Goal: Communication & Community: Answer question/provide support

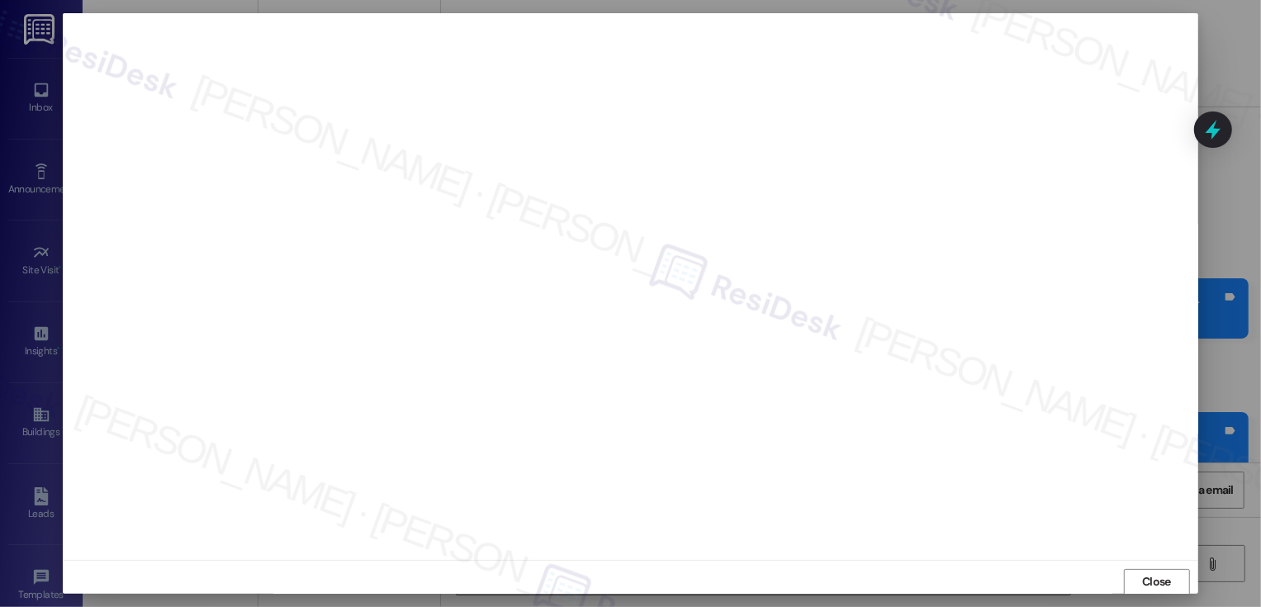
scroll to position [3639, 0]
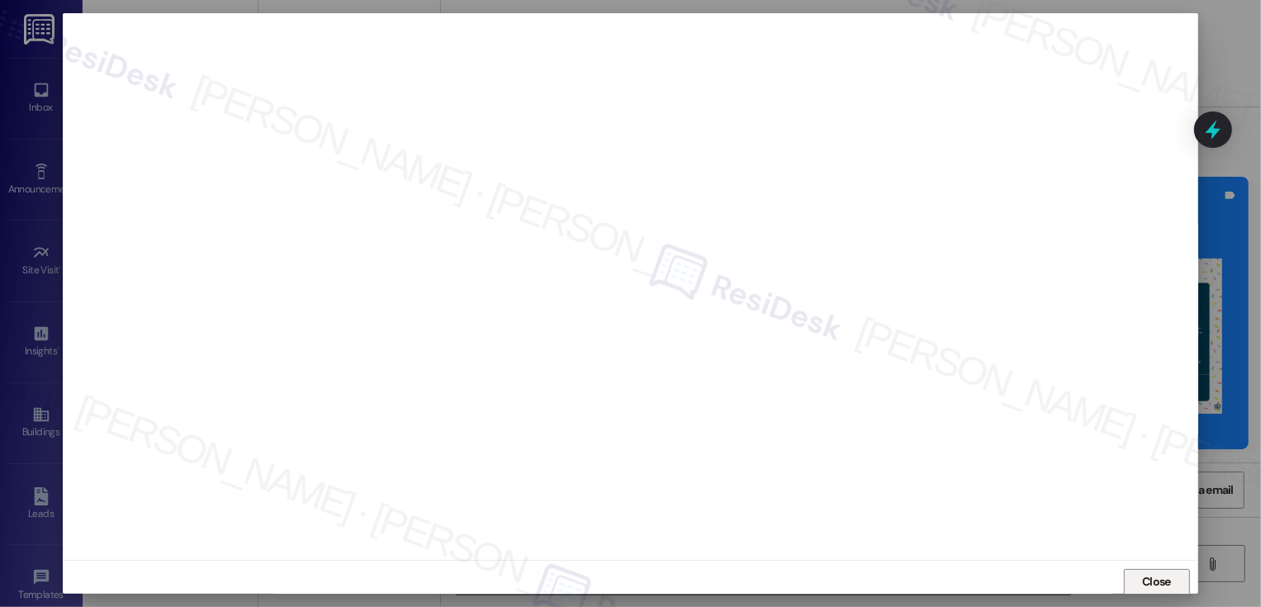
click at [1152, 574] on span "Close" at bounding box center [1156, 581] width 29 height 17
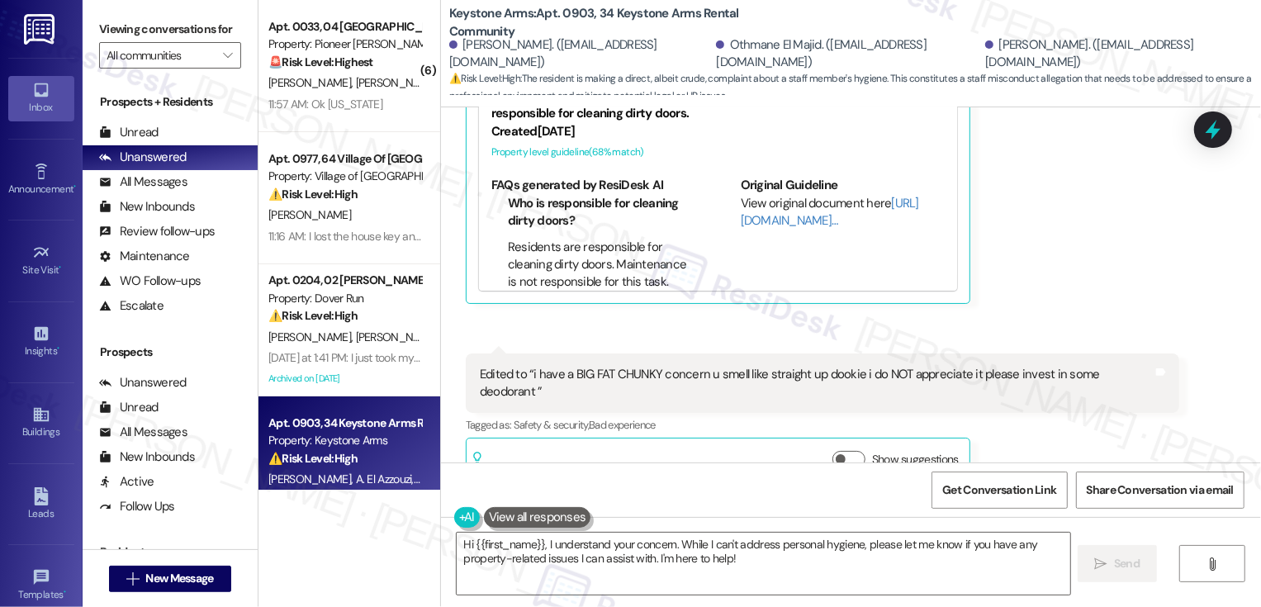
scroll to position [636, 0]
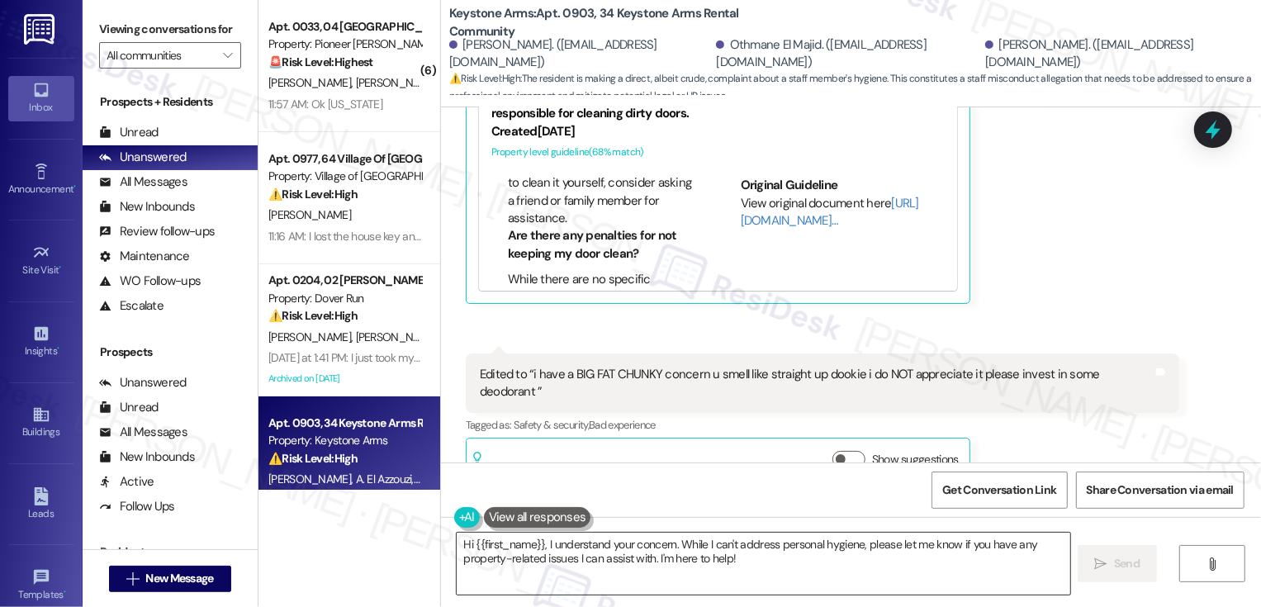
click at [543, 555] on textarea "Hi {{first_name}}, I understand your concern. While I can't address personal hy…" at bounding box center [763, 563] width 613 height 62
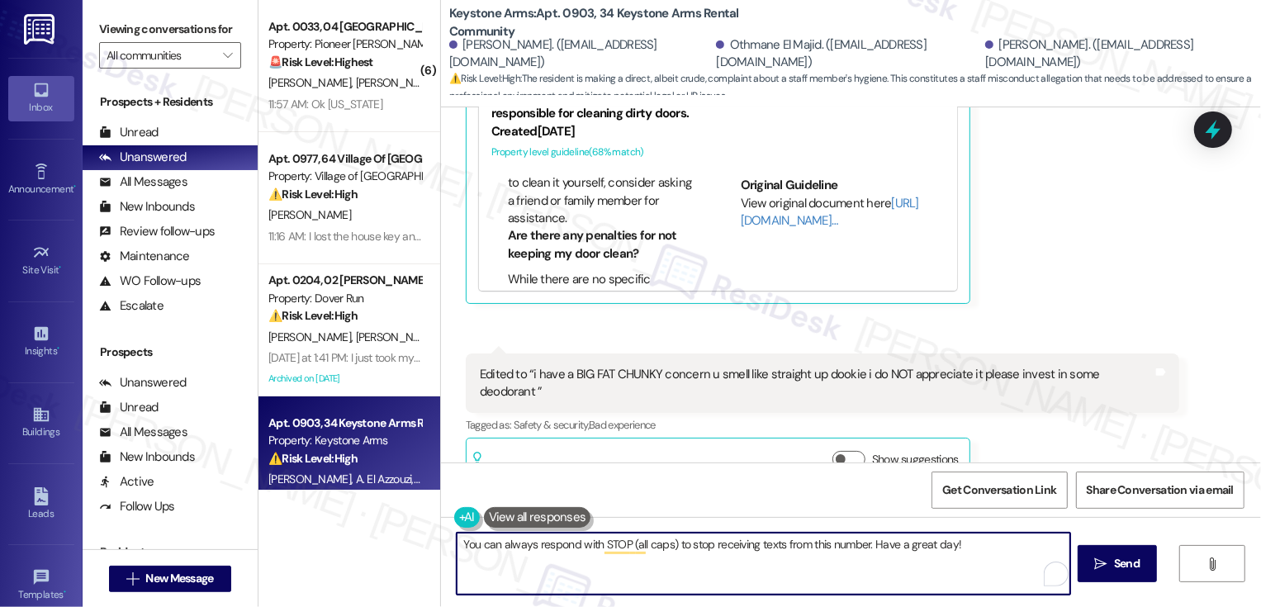
paste textarea "🙂"
click at [947, 543] on textarea "You can always respond with STOP (all caps) to stop receiving texts from this n…" at bounding box center [763, 563] width 613 height 62
type textarea "You can always respond with STOP (all caps) to stop receiving texts from this n…"
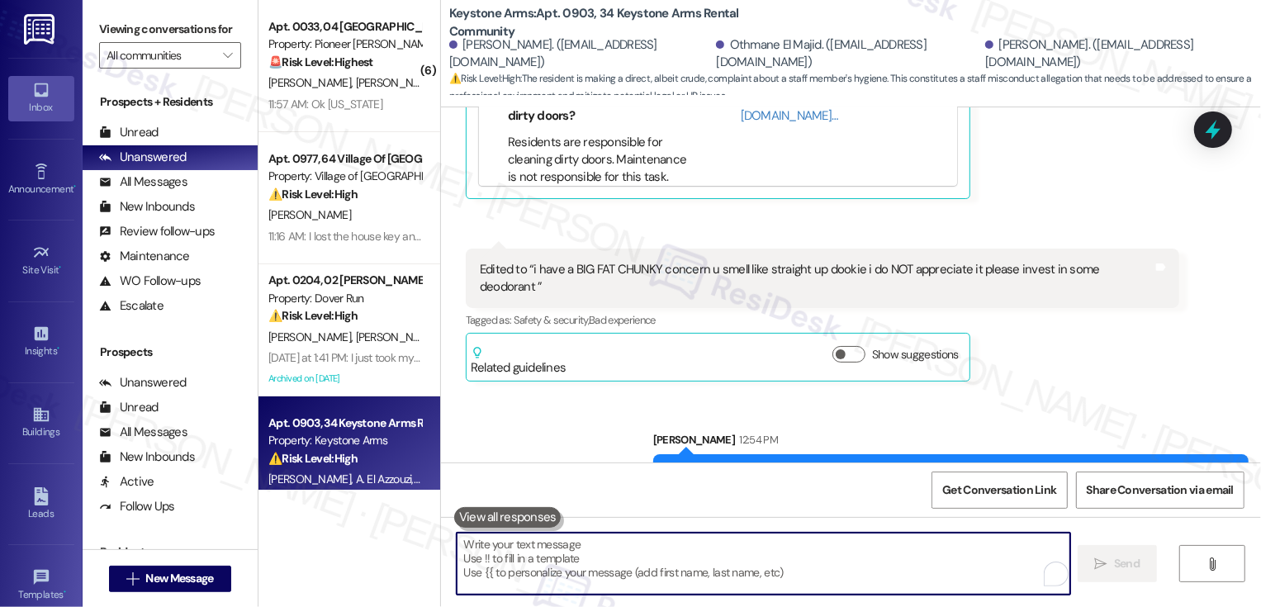
scroll to position [1817, 0]
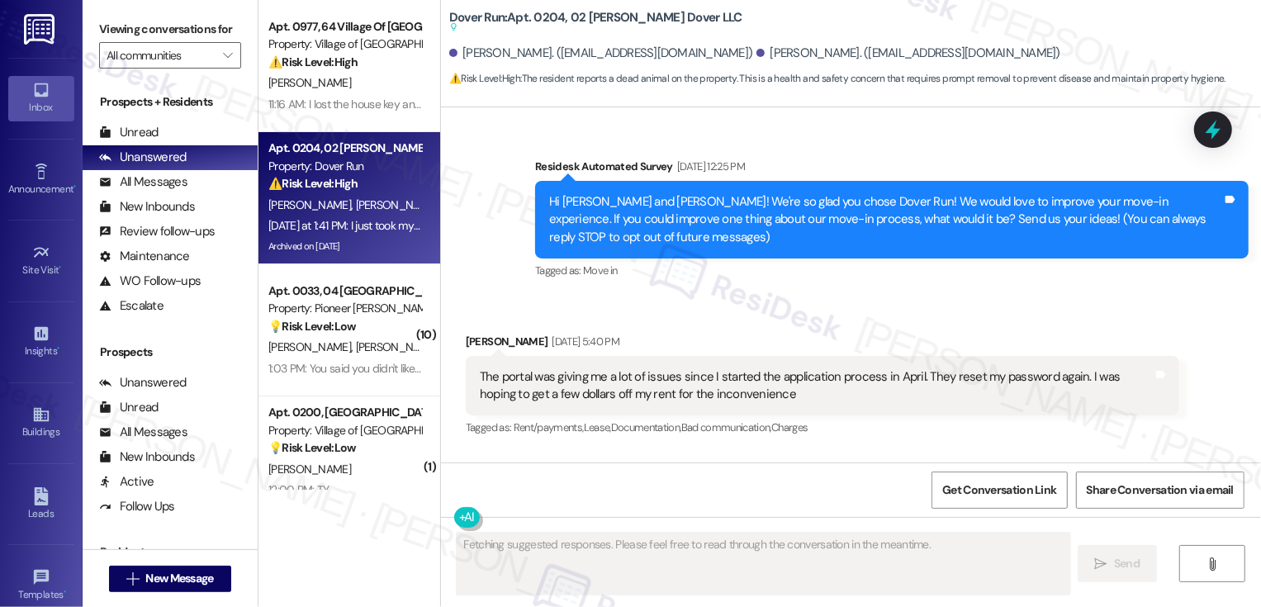
scroll to position [13583, 0]
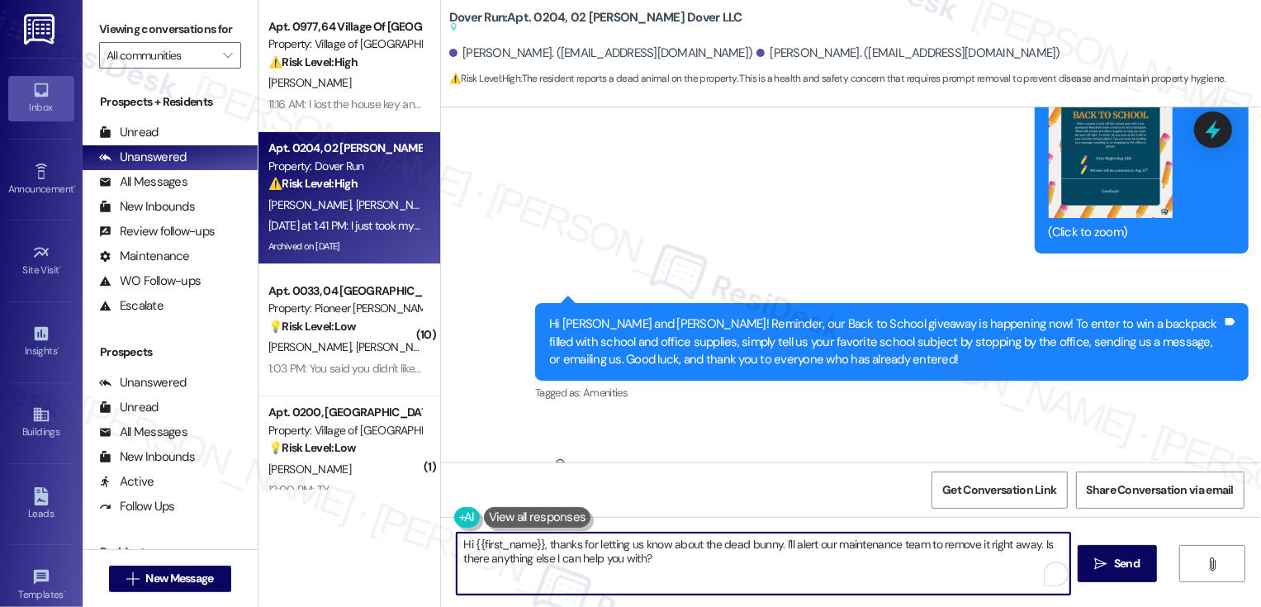
drag, startPoint x: 538, startPoint y: 546, endPoint x: 716, endPoint y: 594, distance: 184.0
click at [717, 594] on textarea "Hi {{first_name}}, thanks for letting us know about the dead bunny. I'll alert …" at bounding box center [763, 563] width 613 height 62
click at [462, 54] on div "Alisha Hildebrand. (anh12487@gmail.com)" at bounding box center [601, 53] width 304 height 17
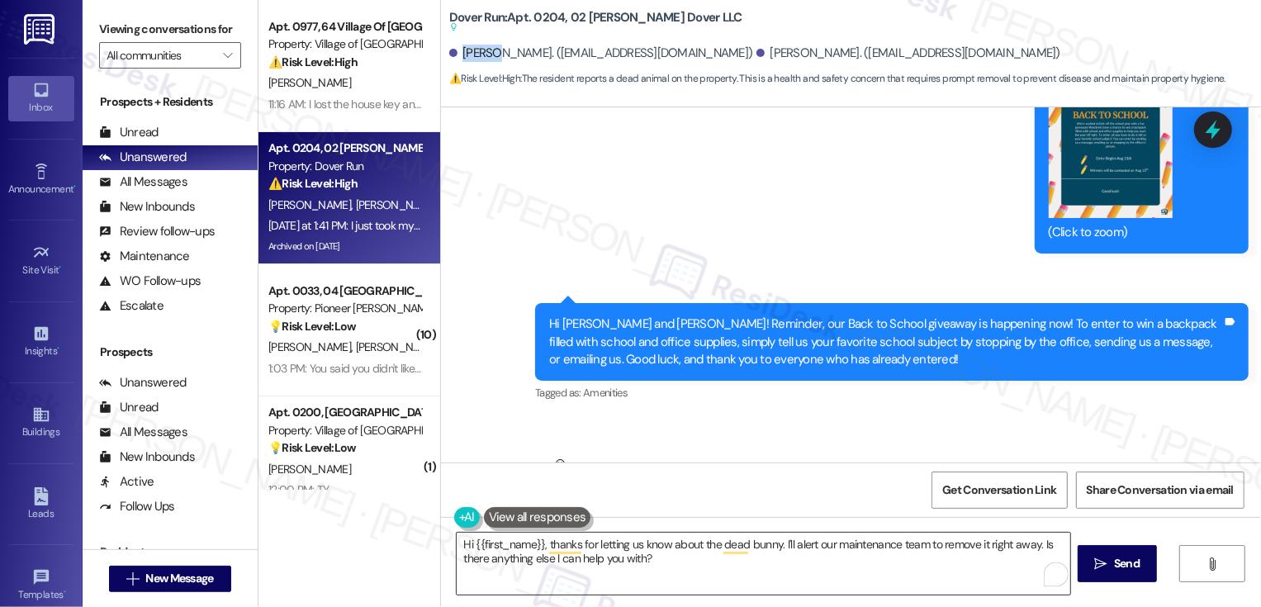
click at [503, 546] on textarea "Hi {{first_name}}, thanks for letting us know about the dead bunny. I'll alert …" at bounding box center [763, 563] width 613 height 62
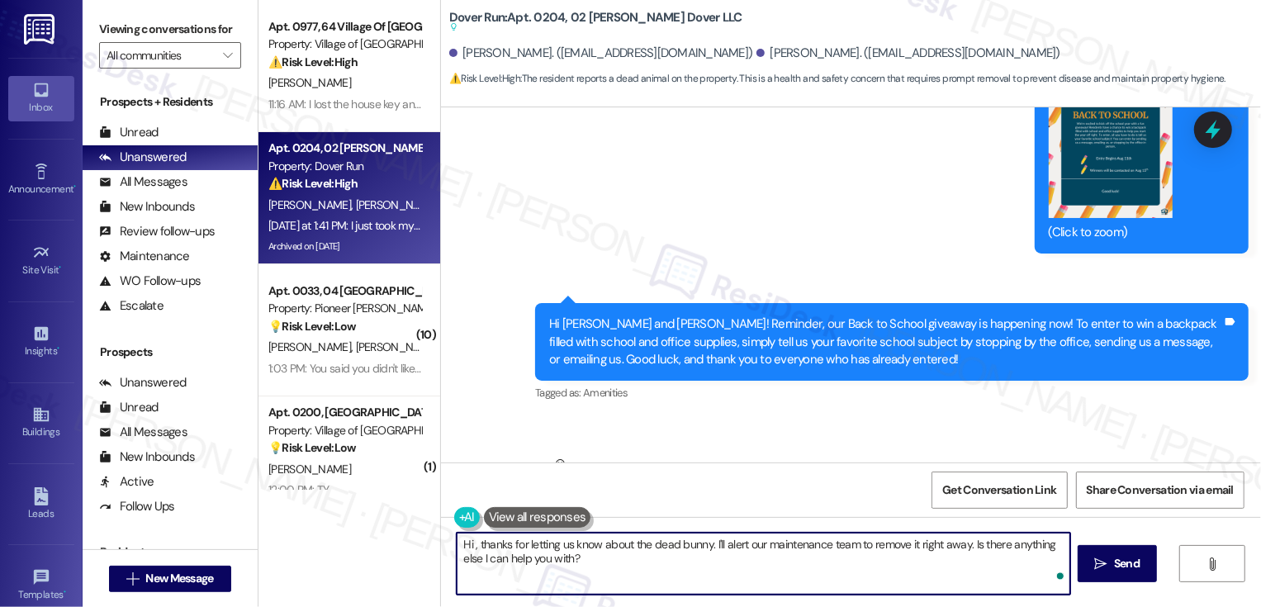
paste textarea "Alisha"
drag, startPoint x: 499, startPoint y: 544, endPoint x: 693, endPoint y: 584, distance: 198.8
click at [693, 584] on textarea "Hi Alisha, thanks for letting us know about the dead bunny. I'll alert our main…" at bounding box center [763, 563] width 613 height 62
click at [666, 565] on textarea "Hi Alisha, thanks for letting us know about the dead bunny. I'll alert our main…" at bounding box center [763, 563] width 613 height 62
drag, startPoint x: 672, startPoint y: 546, endPoint x: 502, endPoint y: 545, distance: 170.1
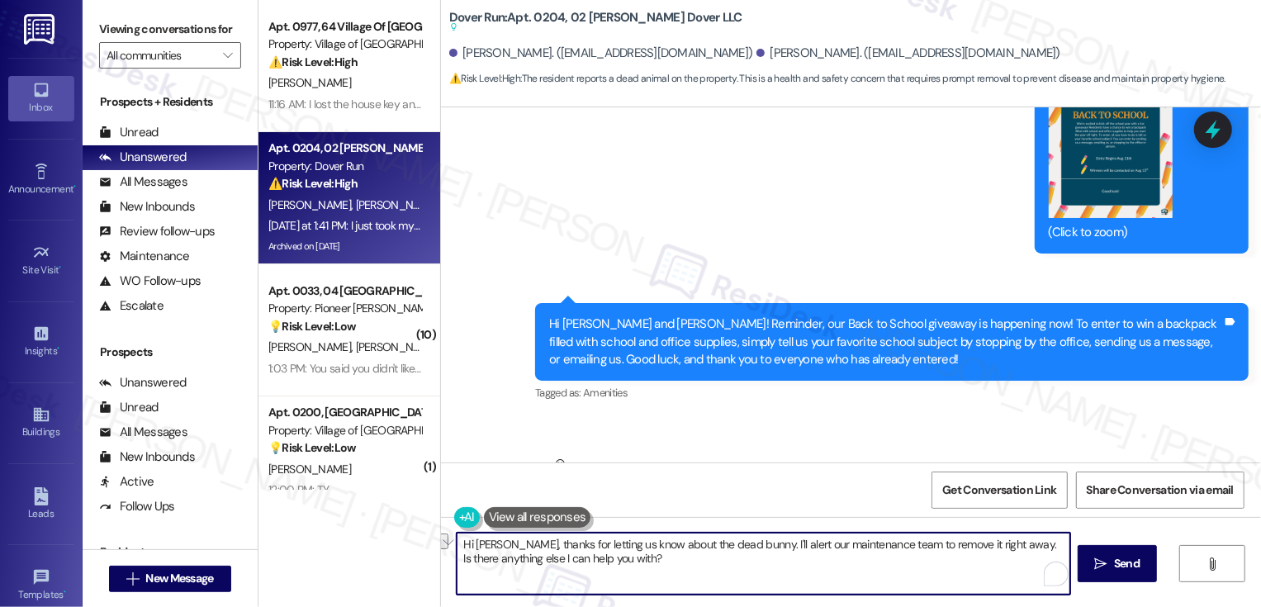
click at [499, 545] on textarea "Hi Alisha, thanks for letting us know about the dead bunny. I'll alert our main…" at bounding box center [763, 563] width 613 height 62
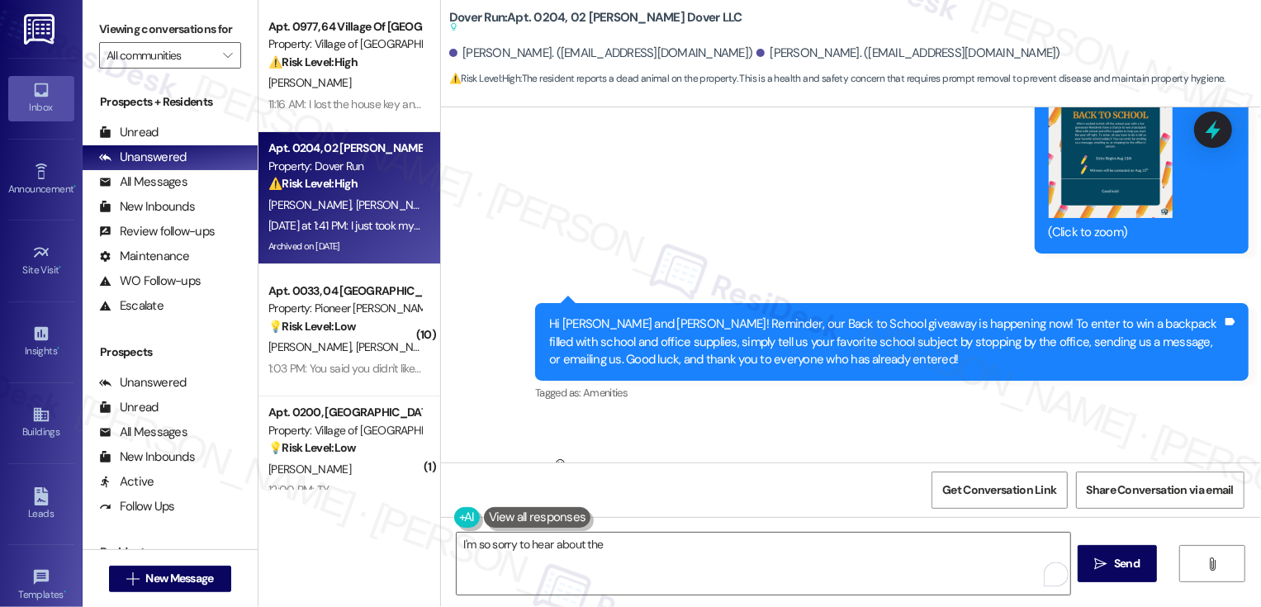
drag, startPoint x: 684, startPoint y: 404, endPoint x: 743, endPoint y: 405, distance: 59.5
click at [743, 508] on div "I just took my dog for a walk and There's a dead bunny in the grass in front of…" at bounding box center [738, 516] width 516 height 17
copy div "dead bunny"
click at [649, 555] on textarea "I'm so sorry to hear about the" at bounding box center [763, 563] width 613 height 62
paste textarea "dead bunny"
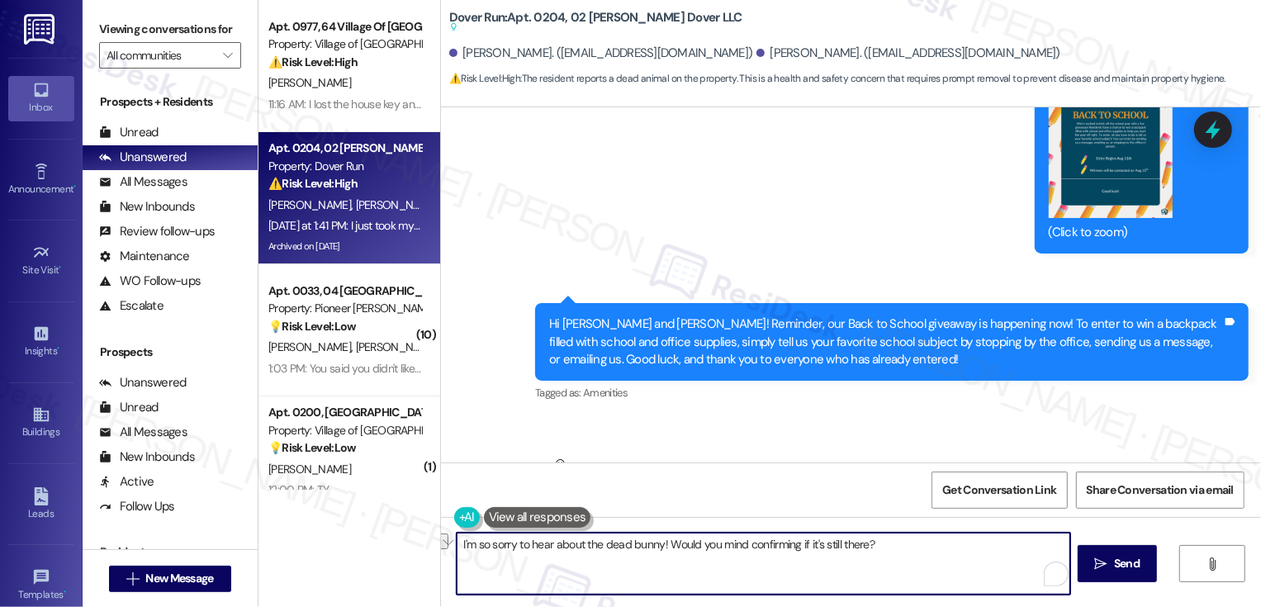
paste textarea "’m so sorry to hear about the dead bunny! If you happened to notice, could you …"
click at [770, 546] on textarea "I’m so sorry to hear about the dead bunny! If you happened to notice, could you…" at bounding box center [763, 563] width 613 height 62
type textarea "I’m so sorry to hear about the dead bunny! If you happened to notice, could you…"
click at [1133, 562] on span "Send" at bounding box center [1127, 563] width 26 height 17
